Goal: Navigation & Orientation: Find specific page/section

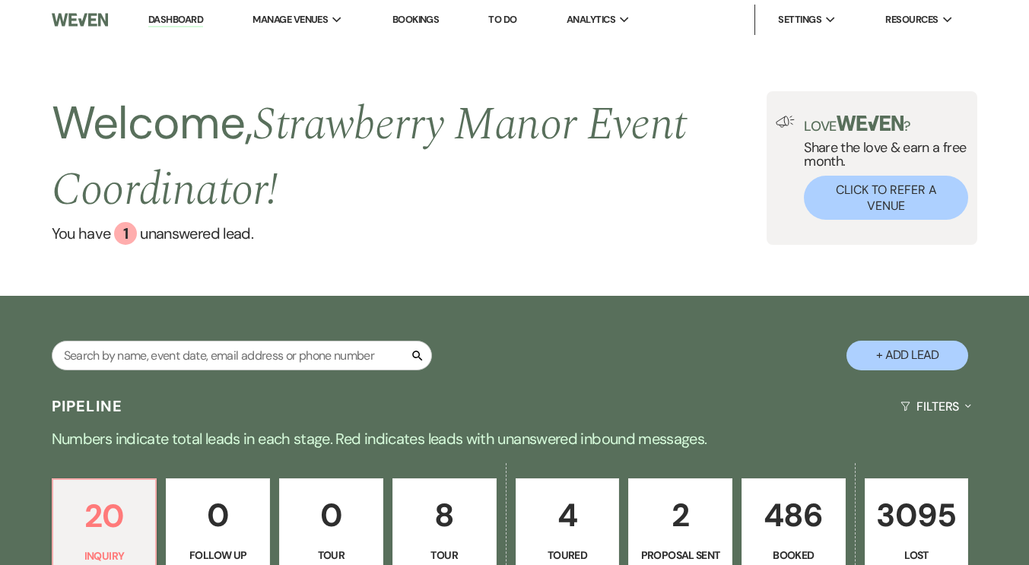
scroll to position [380, 0]
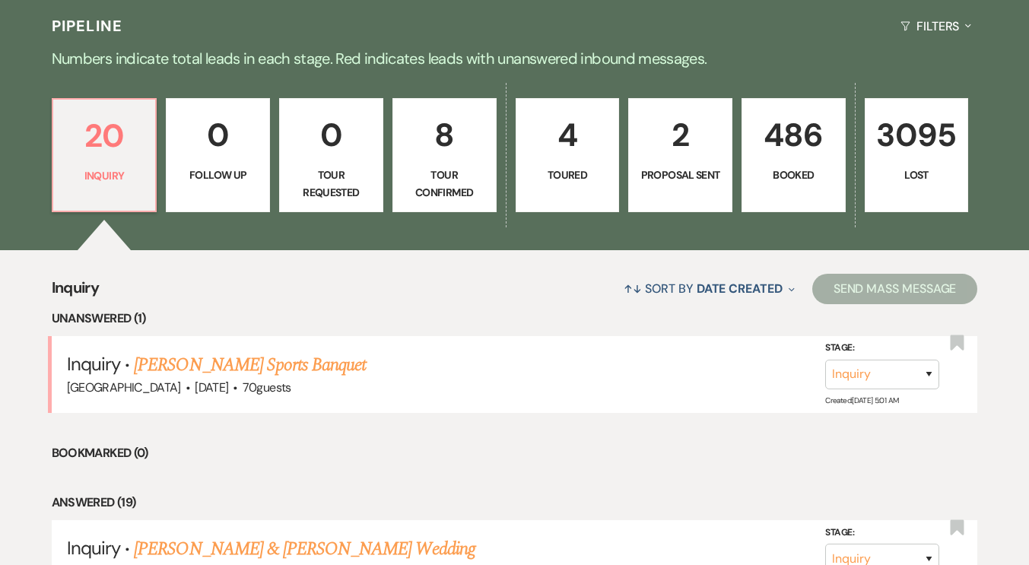
click at [819, 125] on p "486" at bounding box center [794, 135] width 84 height 51
